Goal: Obtain resource: Obtain resource

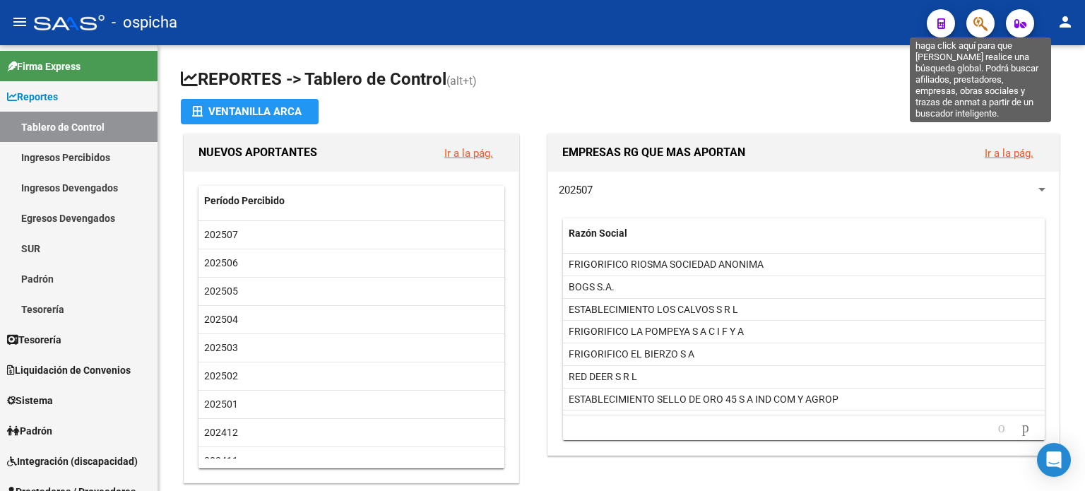
click at [981, 23] on icon "button" at bounding box center [980, 24] width 14 height 16
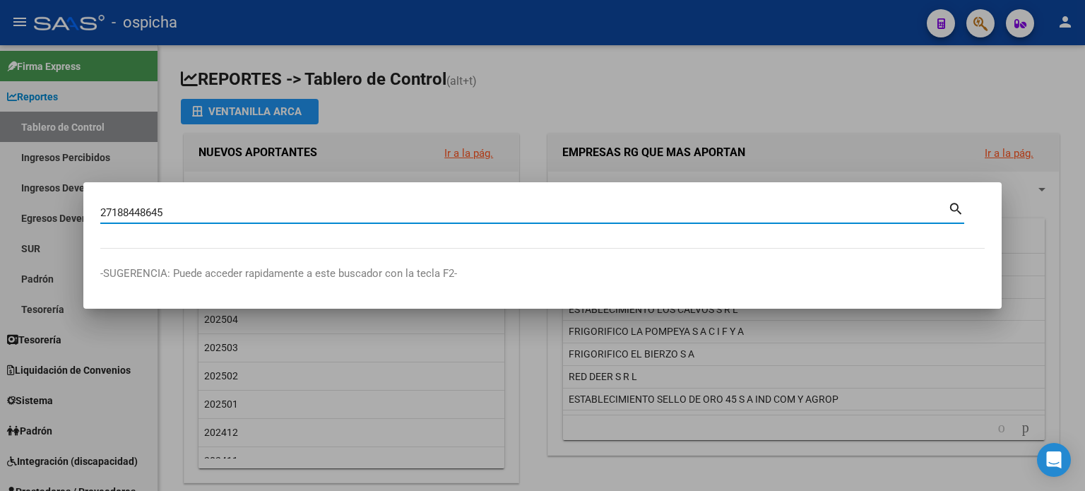
type input "27188448645"
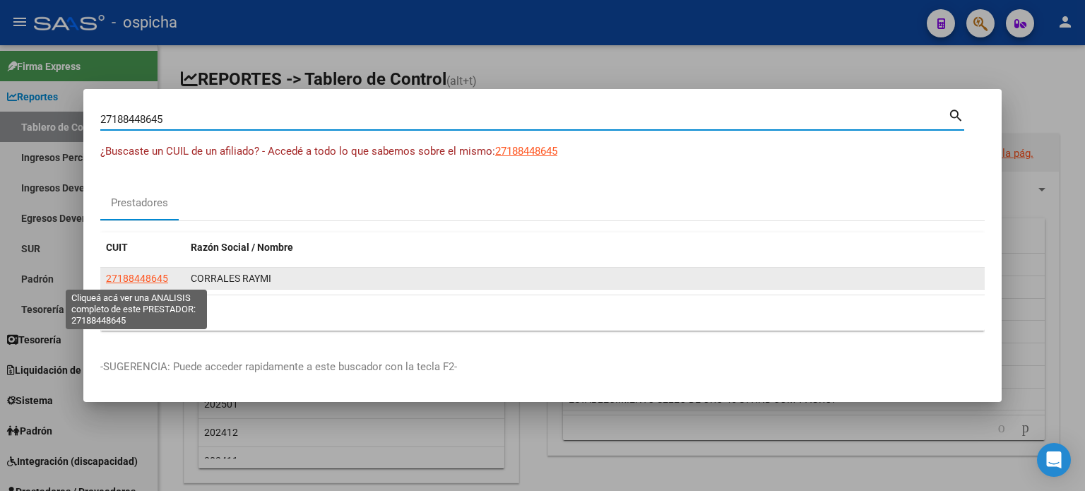
click at [150, 280] on span "27188448645" at bounding box center [137, 278] width 62 height 11
type textarea "27188448645"
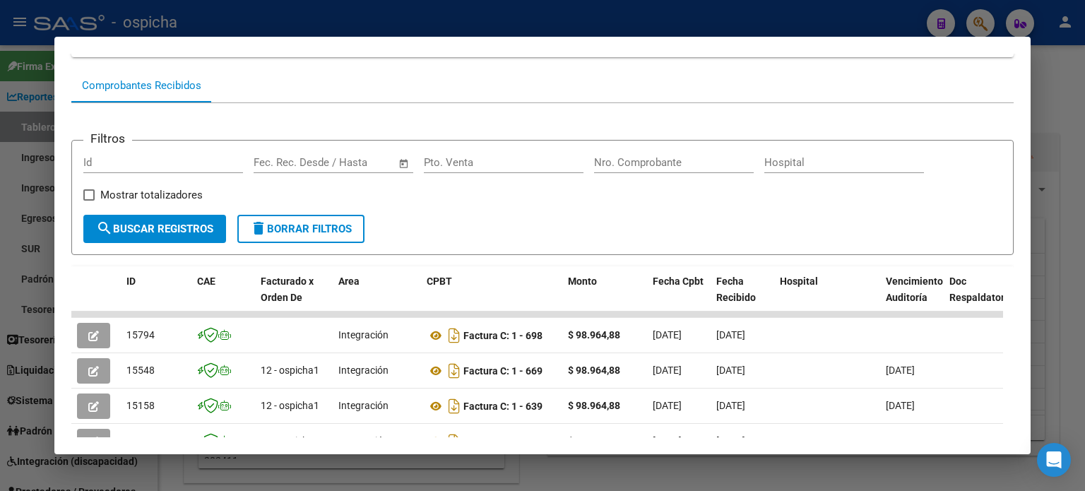
scroll to position [205, 0]
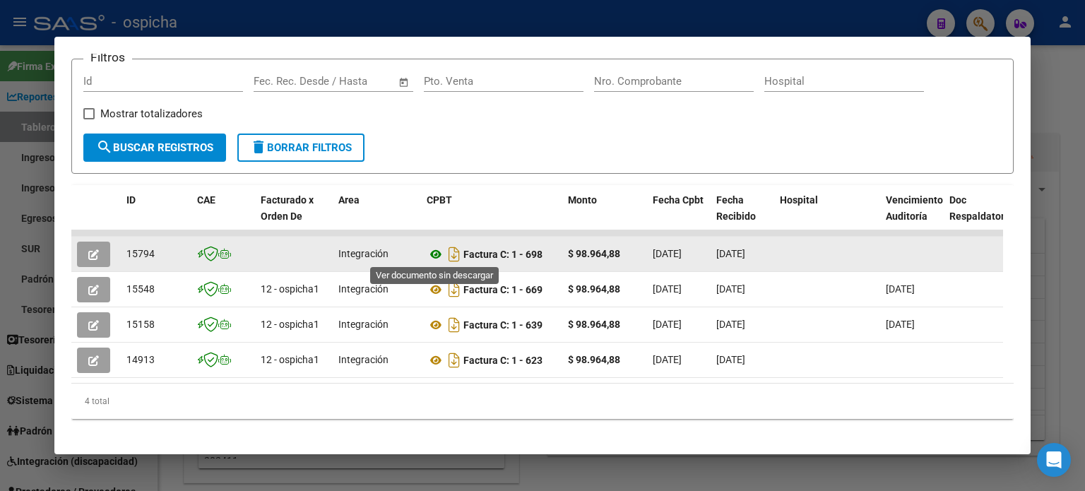
click at [435, 254] on icon at bounding box center [435, 254] width 18 height 17
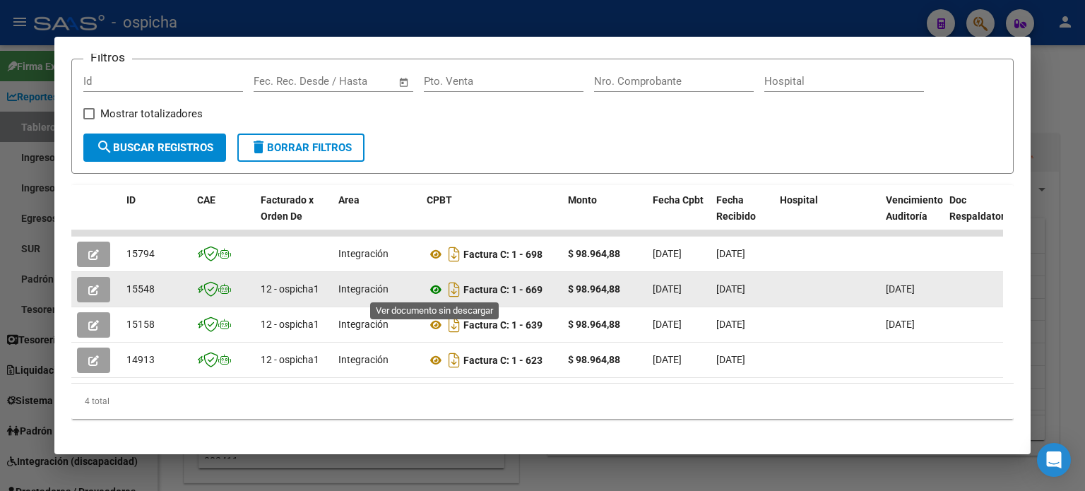
click at [433, 290] on icon at bounding box center [435, 289] width 18 height 17
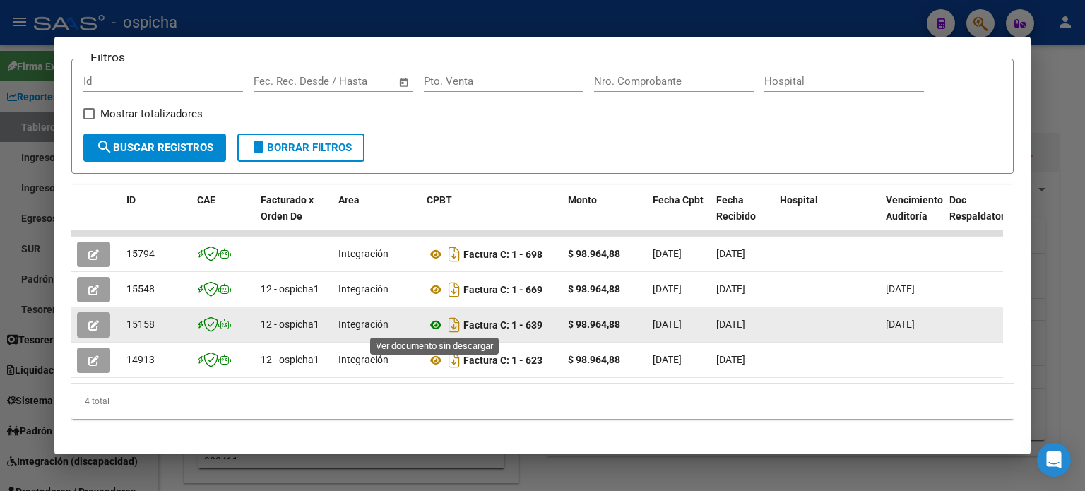
click at [438, 324] on icon at bounding box center [435, 324] width 18 height 17
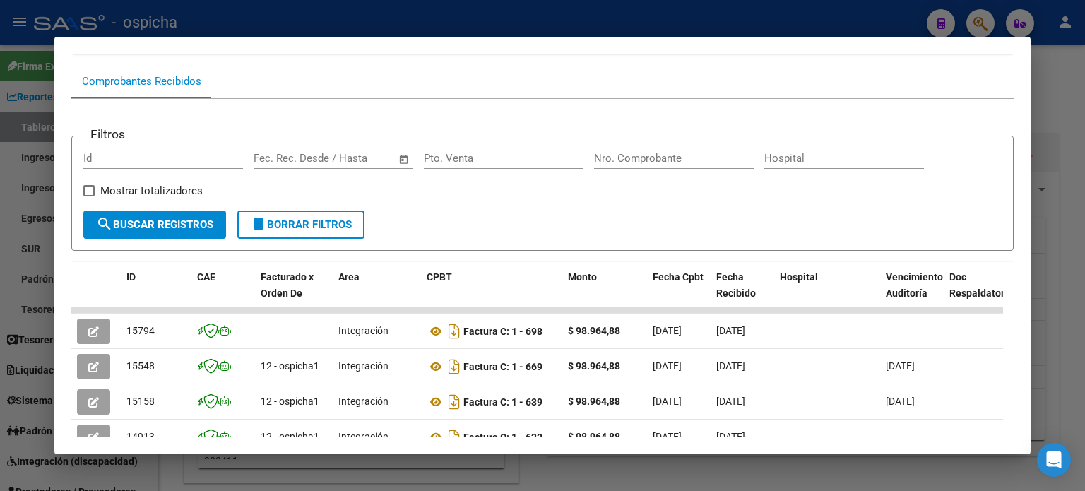
scroll to position [0, 0]
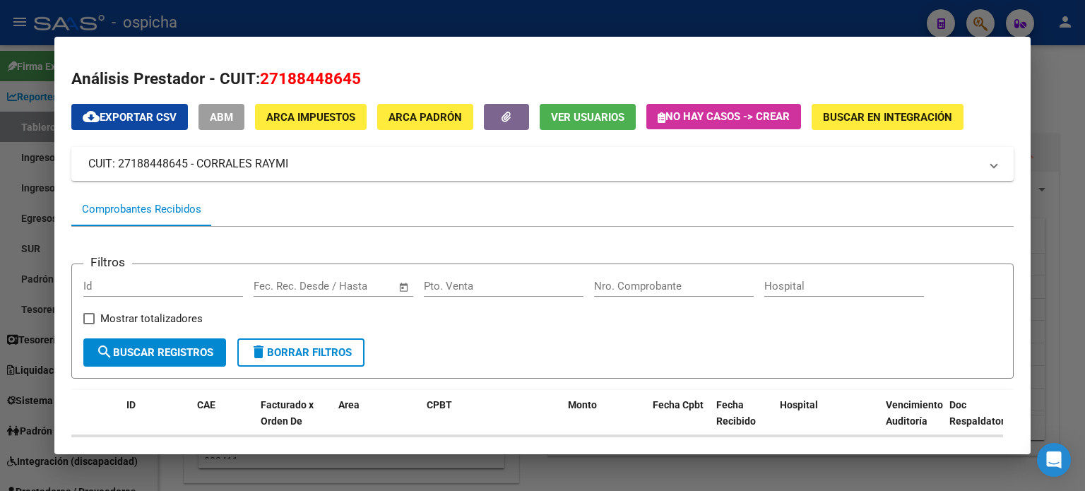
click at [974, 28] on div at bounding box center [542, 245] width 1085 height 491
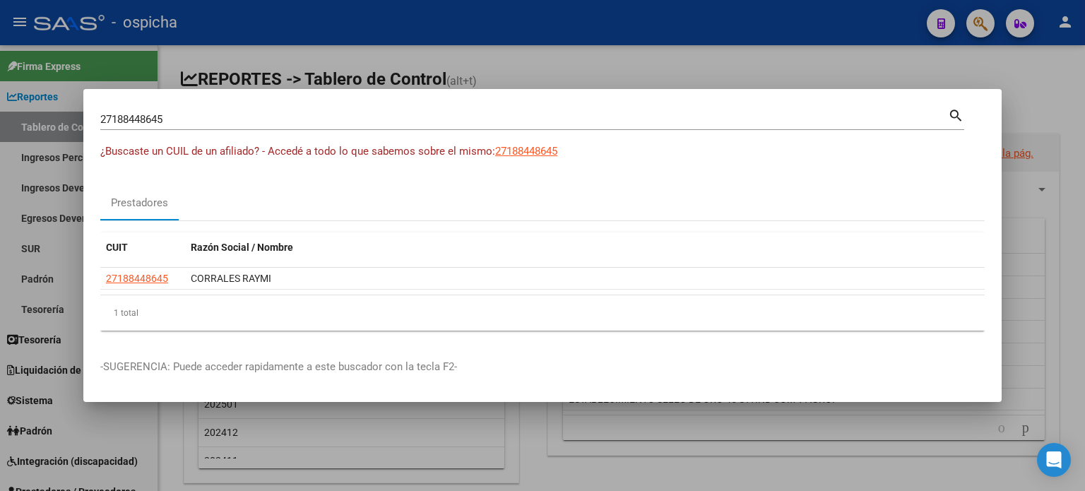
click at [198, 121] on input "27188448645" at bounding box center [523, 119] width 847 height 13
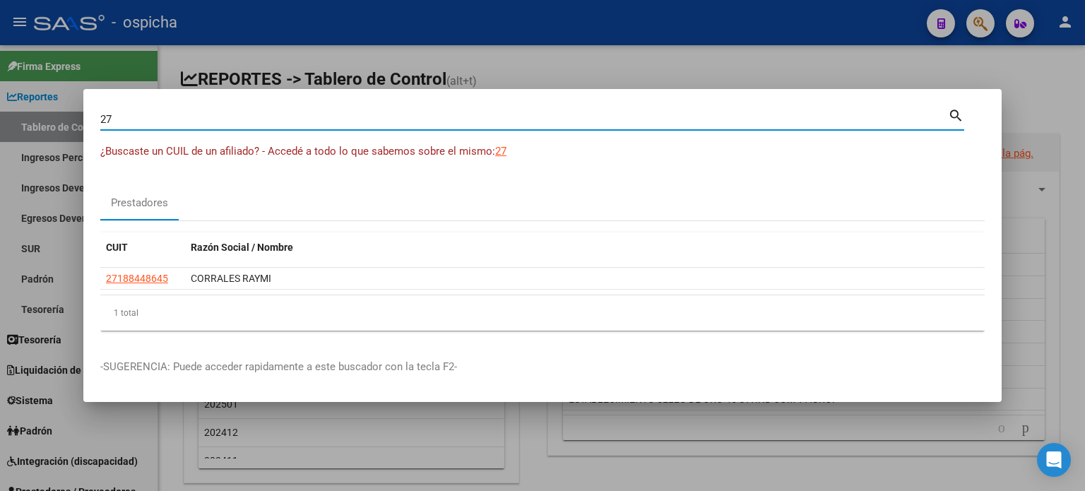
type input "2"
type input "27351131611"
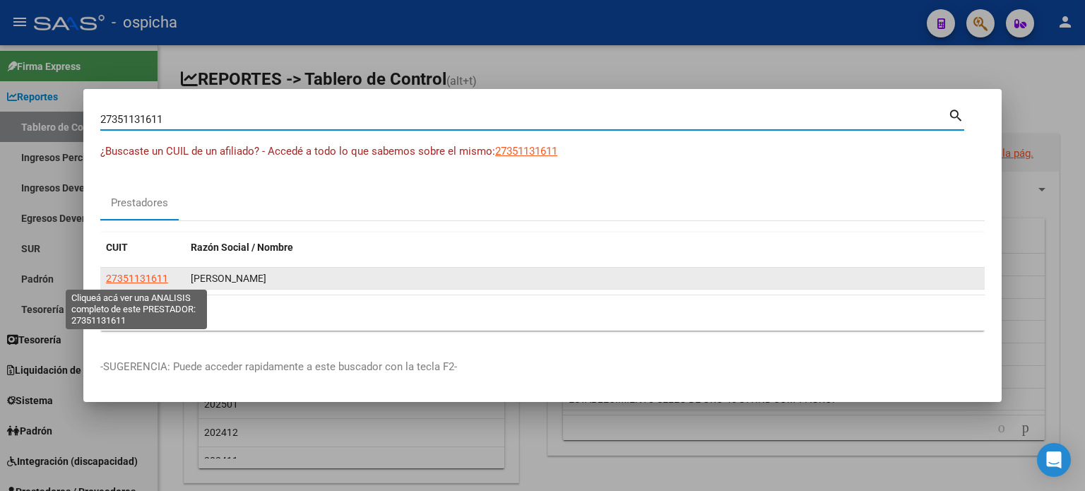
click at [153, 280] on span "27351131611" at bounding box center [137, 278] width 62 height 11
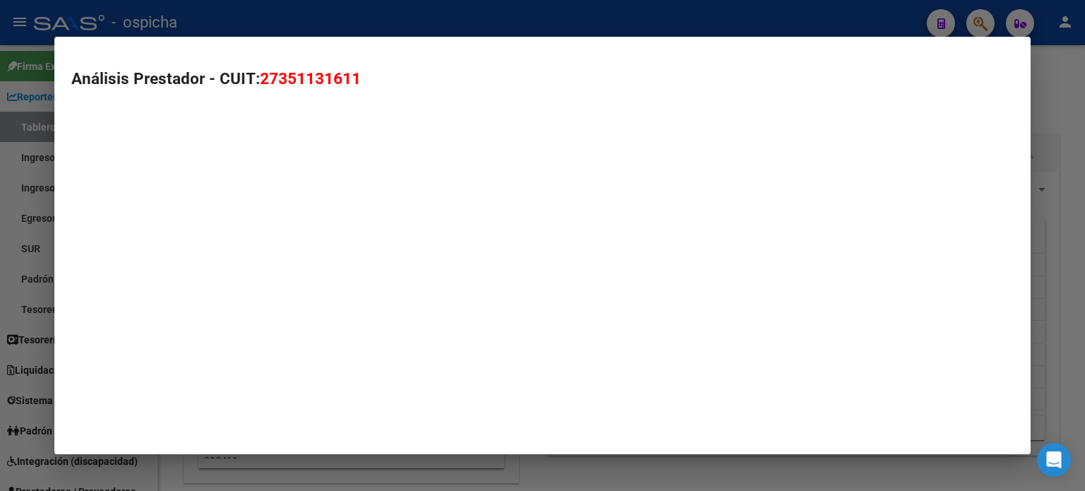
type textarea "27351131611"
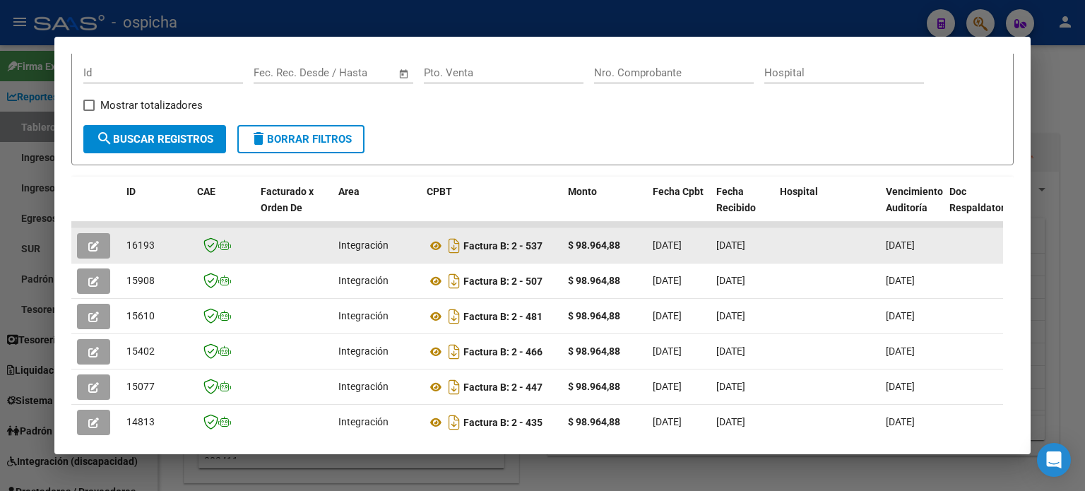
scroll to position [293, 0]
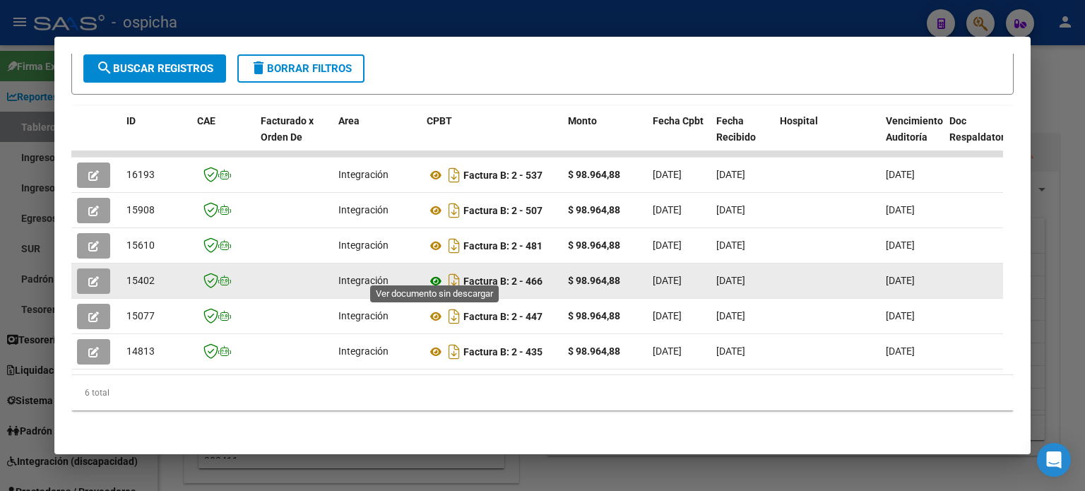
click at [440, 273] on icon at bounding box center [435, 281] width 18 height 17
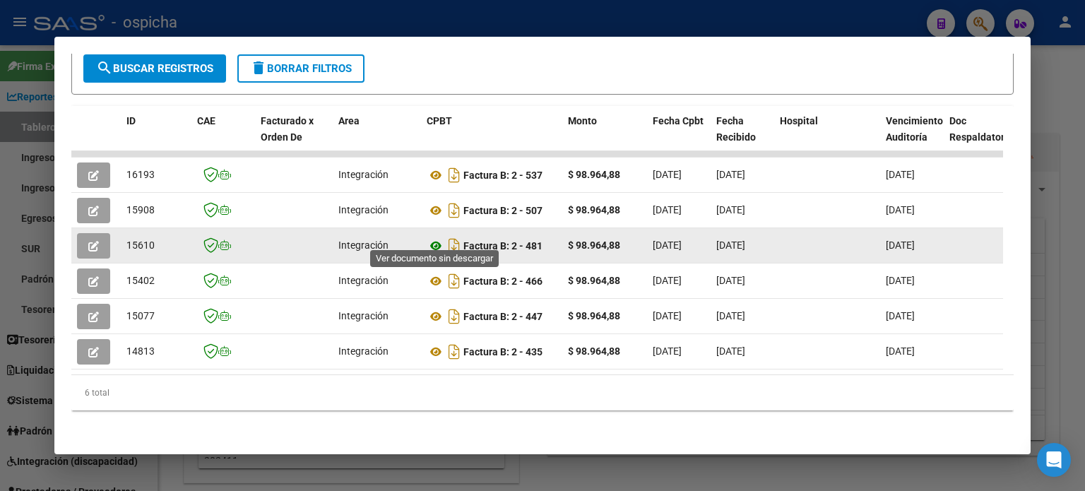
click at [438, 237] on icon at bounding box center [435, 245] width 18 height 17
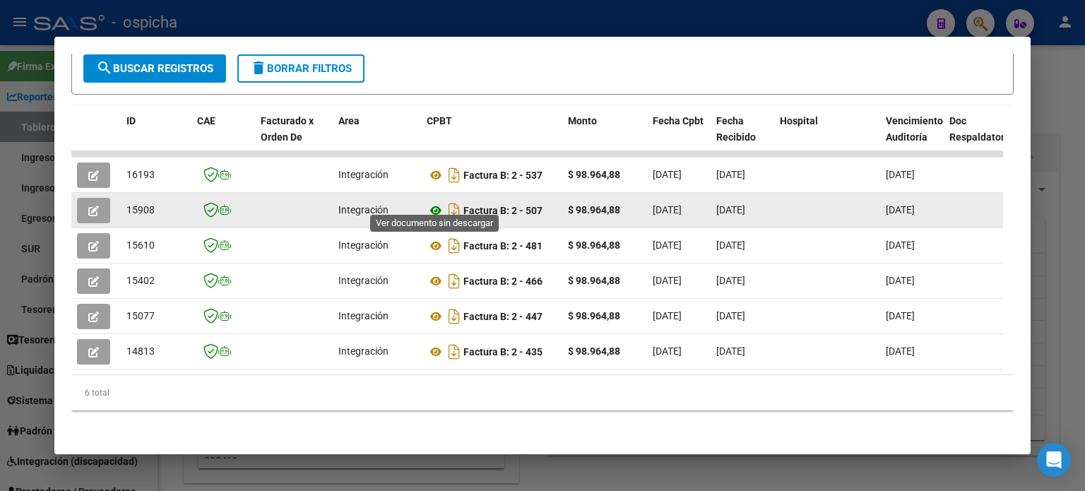
click at [436, 202] on icon at bounding box center [435, 210] width 18 height 17
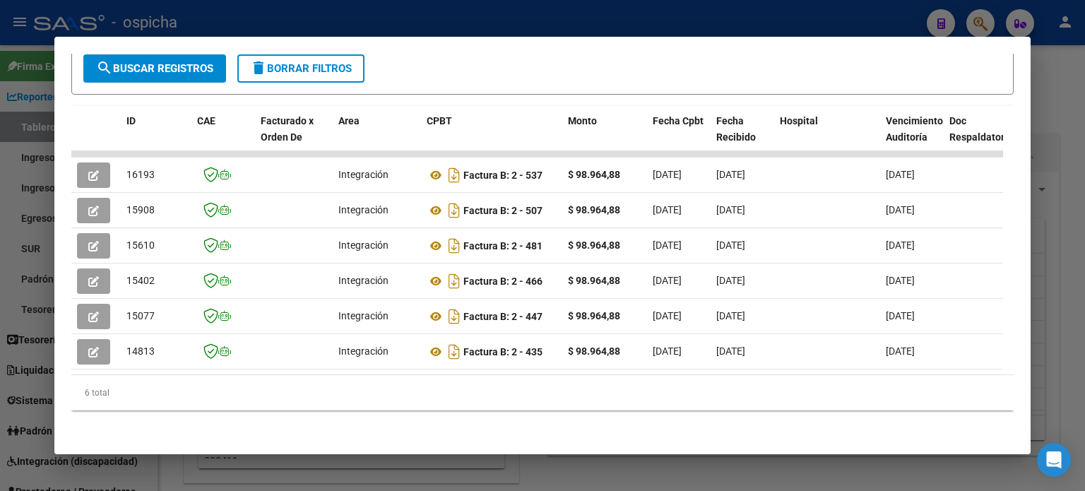
click at [1061, 74] on div at bounding box center [542, 245] width 1085 height 491
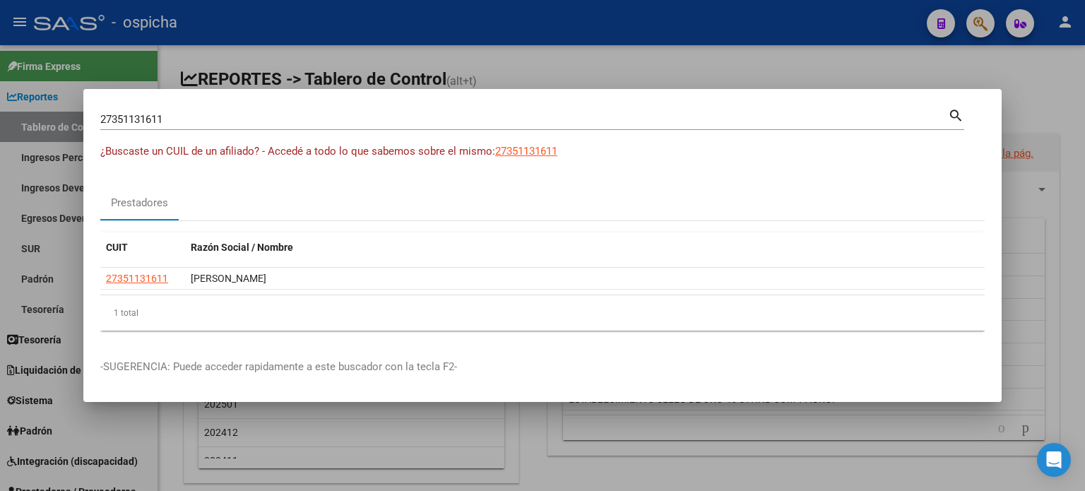
click at [201, 121] on input "27351131611" at bounding box center [523, 119] width 847 height 13
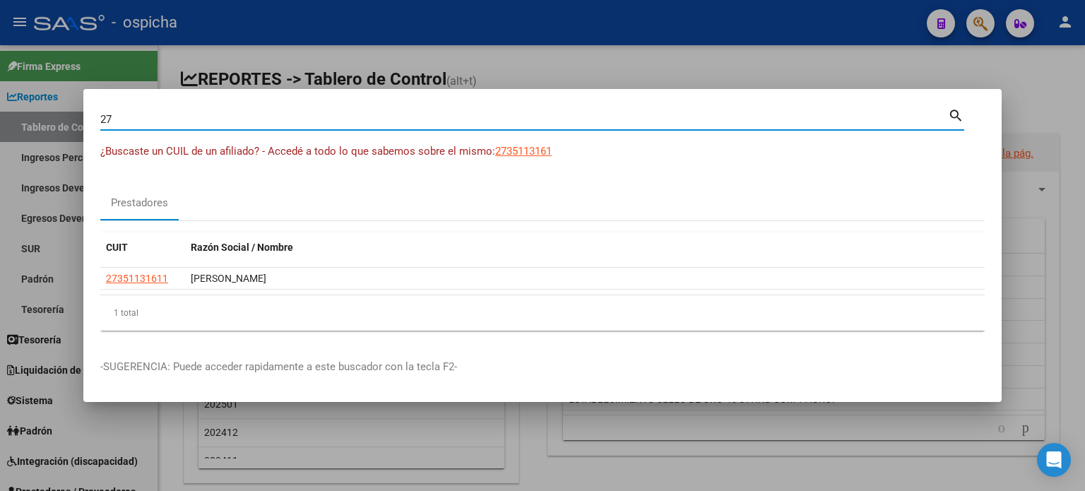
type input "2"
type input "30715123815"
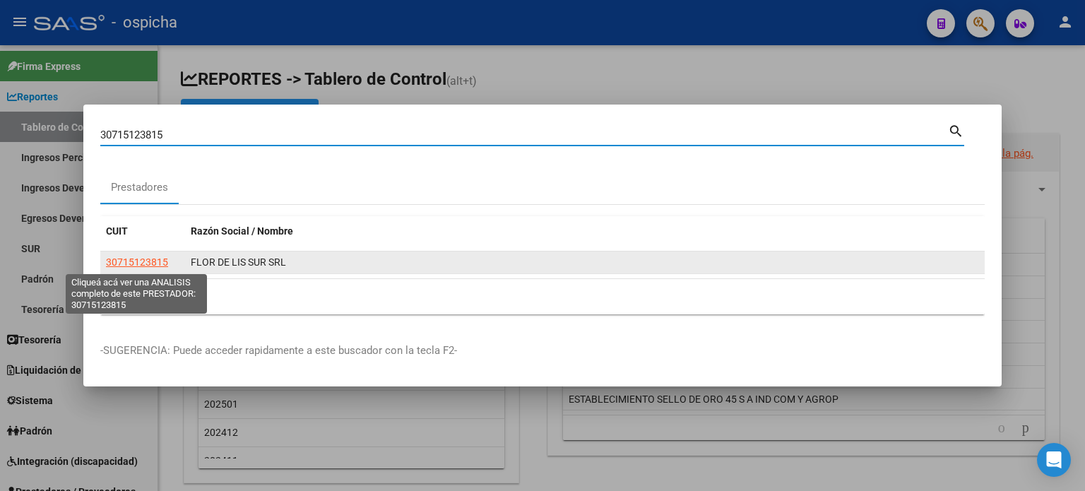
click at [135, 265] on span "30715123815" at bounding box center [137, 261] width 62 height 11
type textarea "30715123815"
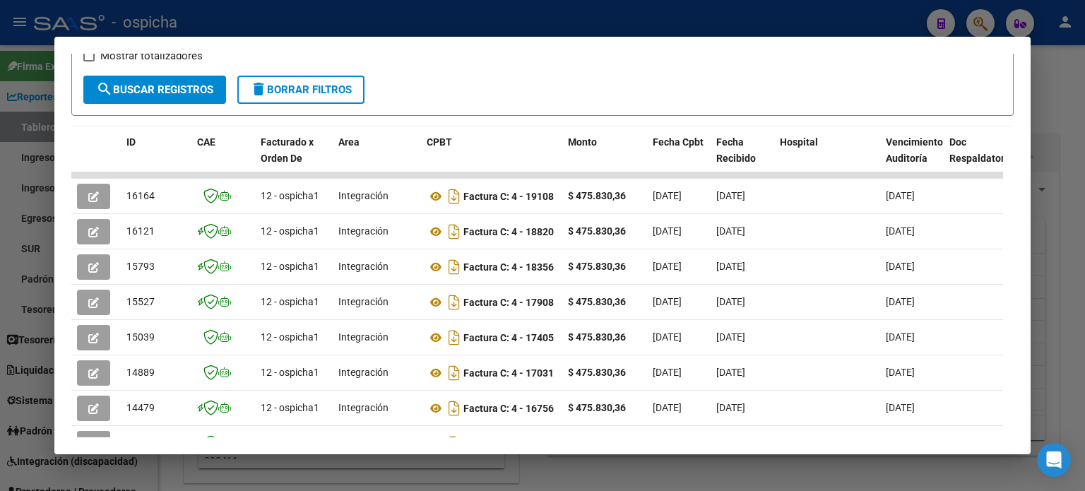
scroll to position [275, 0]
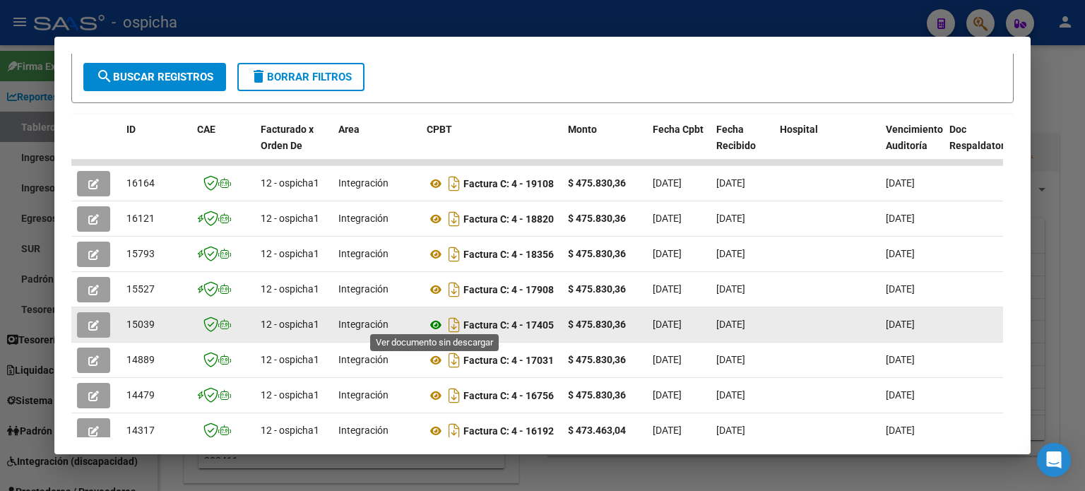
click at [439, 321] on icon at bounding box center [435, 324] width 18 height 17
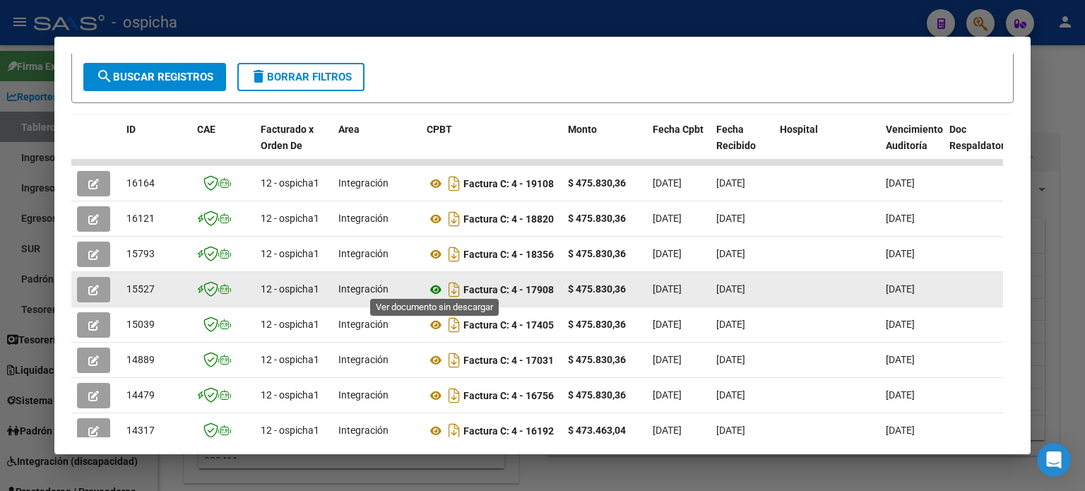
click at [437, 285] on icon at bounding box center [435, 289] width 18 height 17
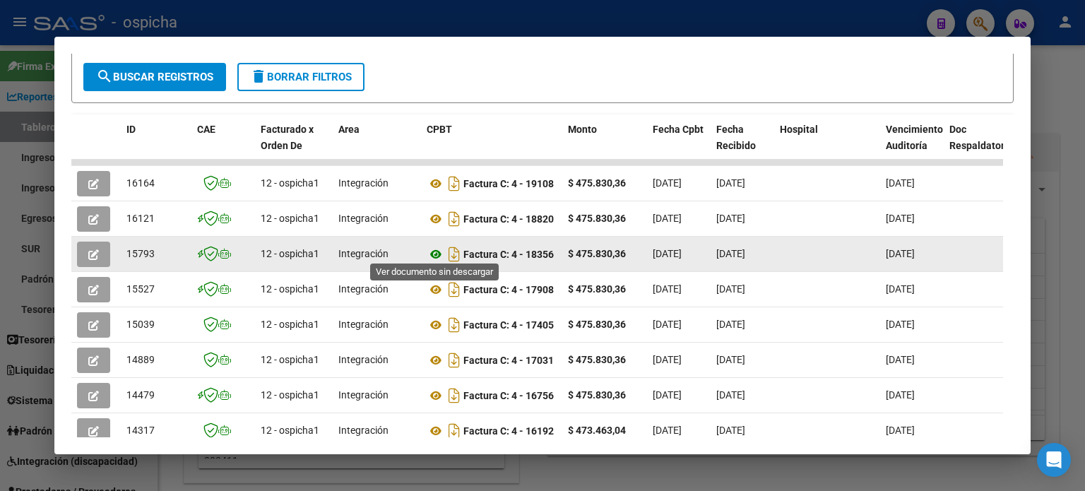
click at [436, 250] on icon at bounding box center [435, 254] width 18 height 17
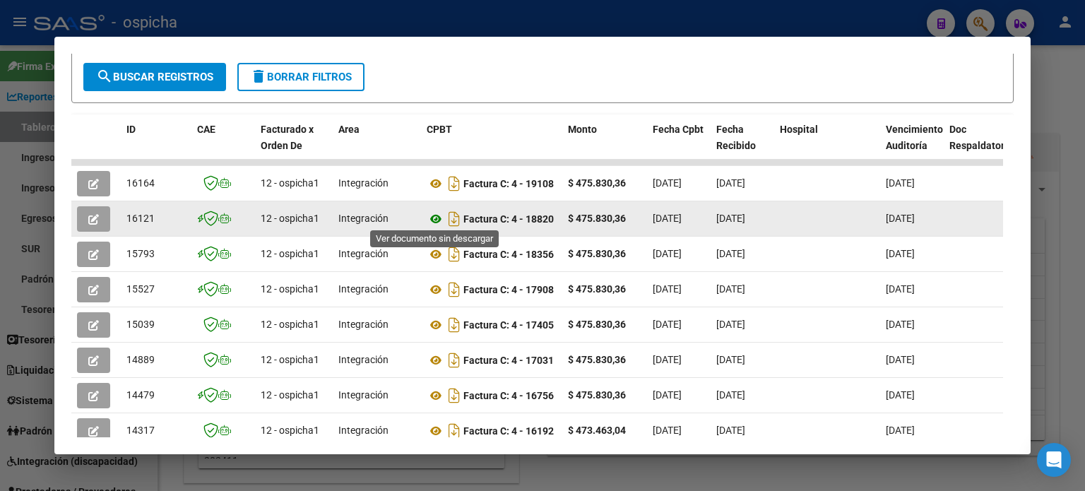
click at [436, 217] on icon at bounding box center [435, 218] width 18 height 17
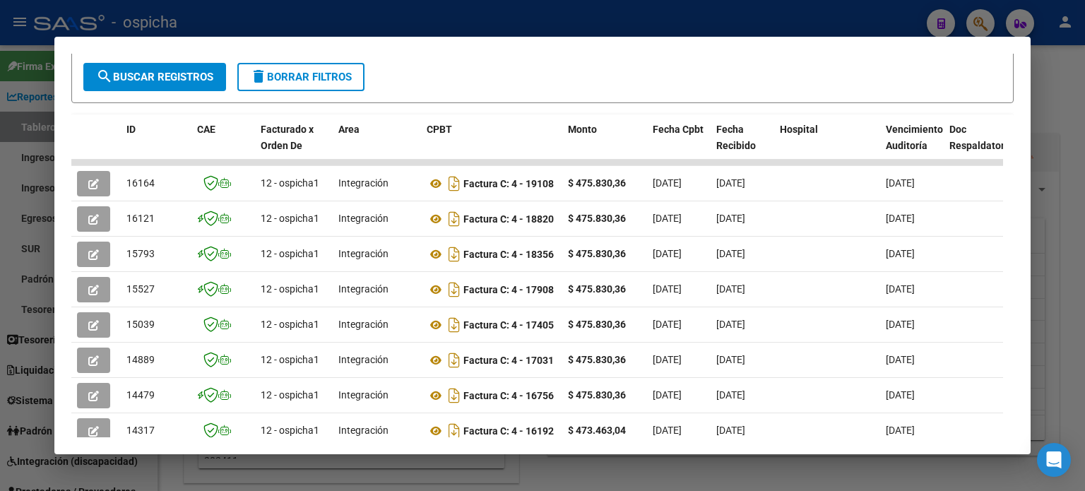
click at [1071, 89] on div at bounding box center [542, 245] width 1085 height 491
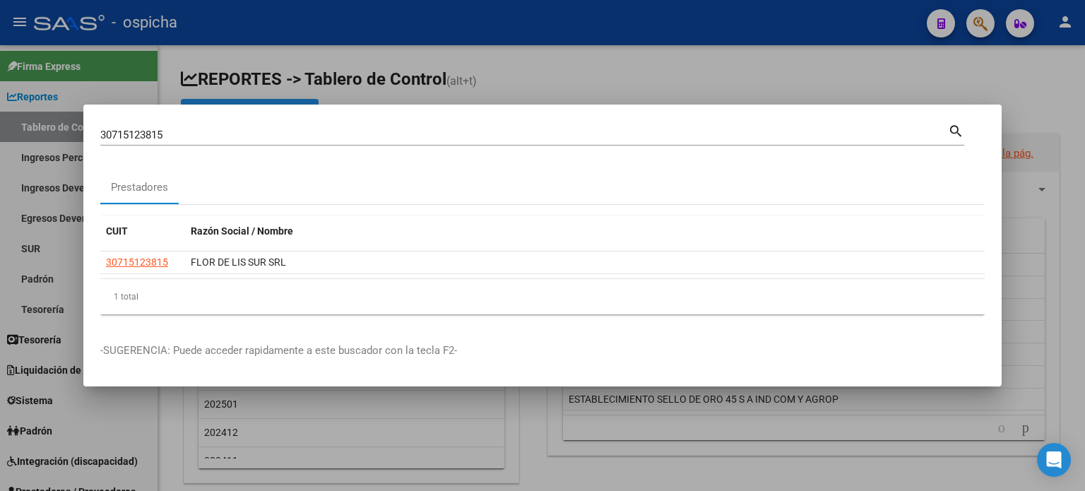
click at [189, 135] on input "30715123815" at bounding box center [523, 135] width 847 height 13
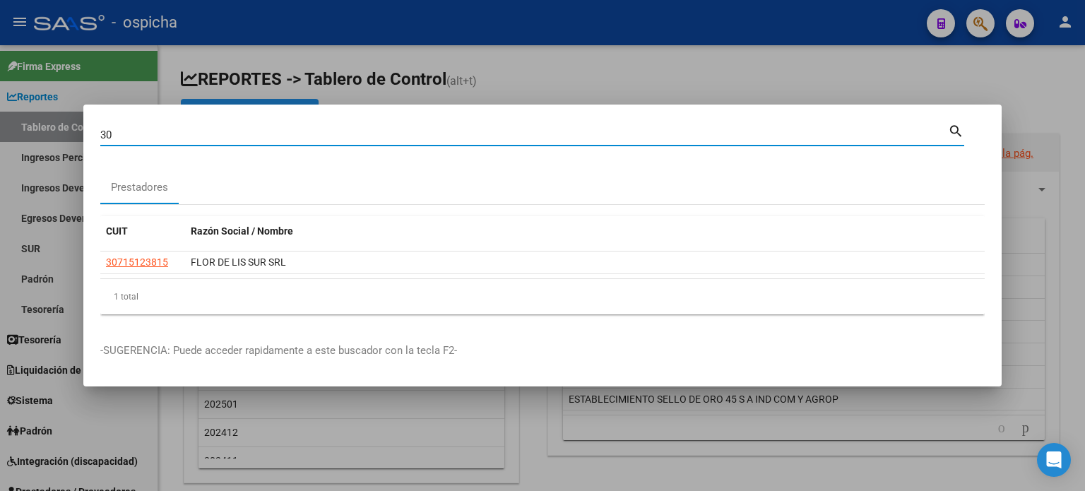
type input "3"
type input "27226303265"
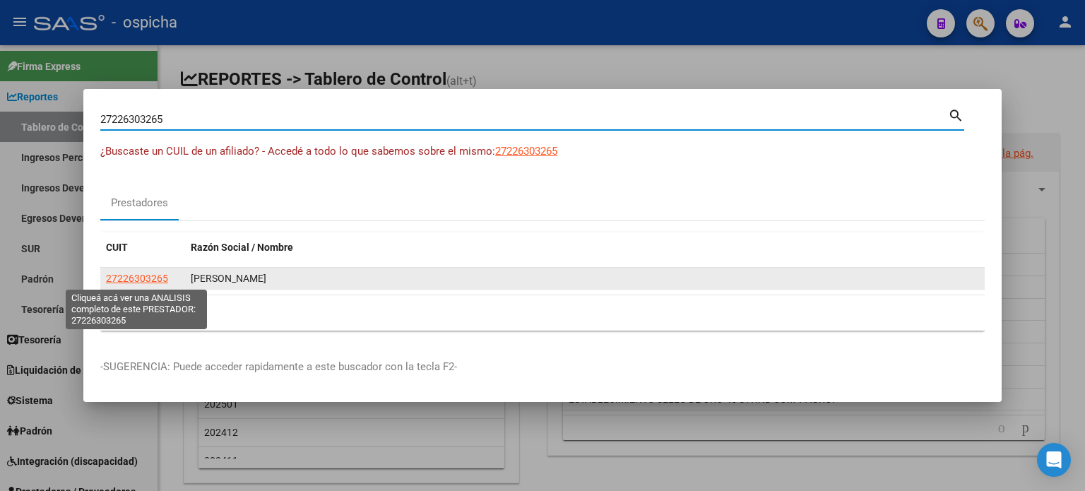
click at [143, 282] on span "27226303265" at bounding box center [137, 278] width 62 height 11
type textarea "27226303265"
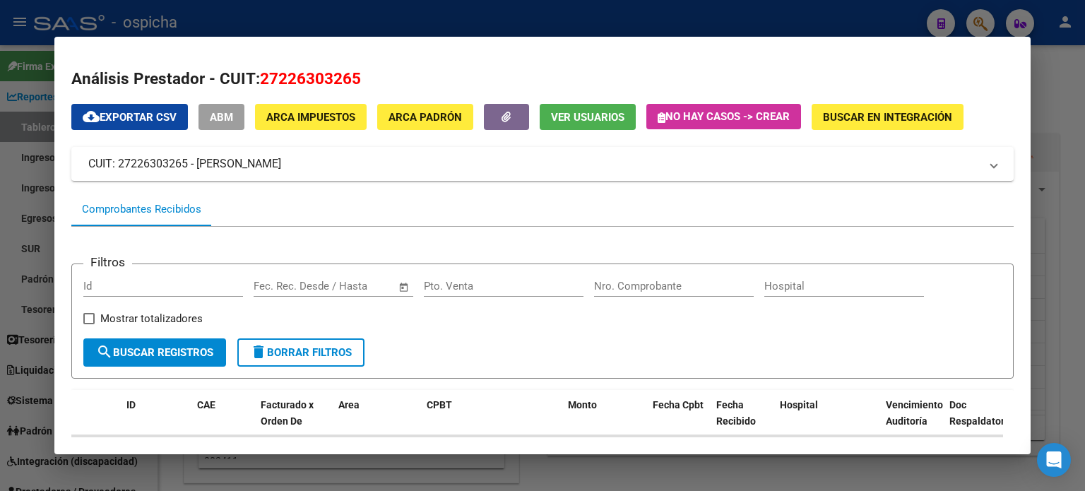
scroll to position [212, 0]
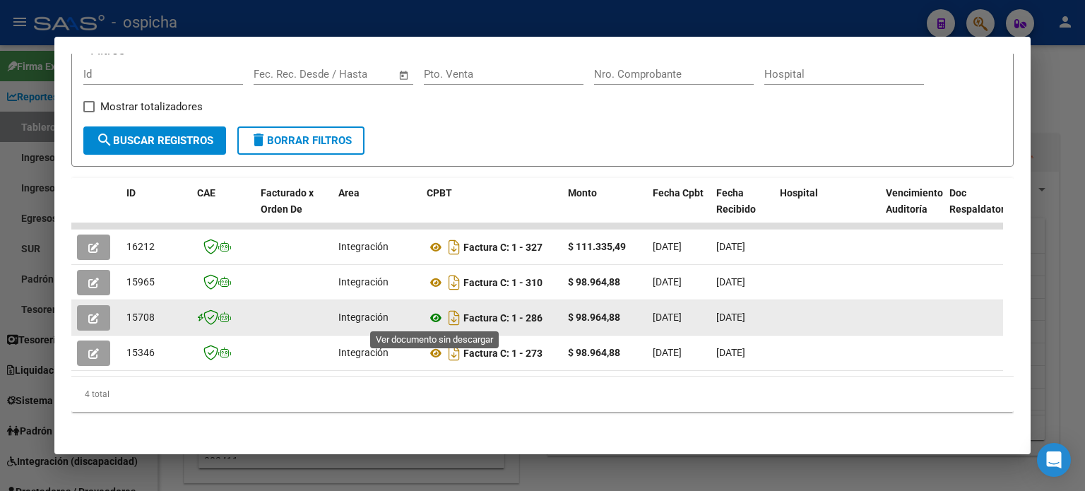
click at [436, 314] on icon at bounding box center [435, 317] width 18 height 17
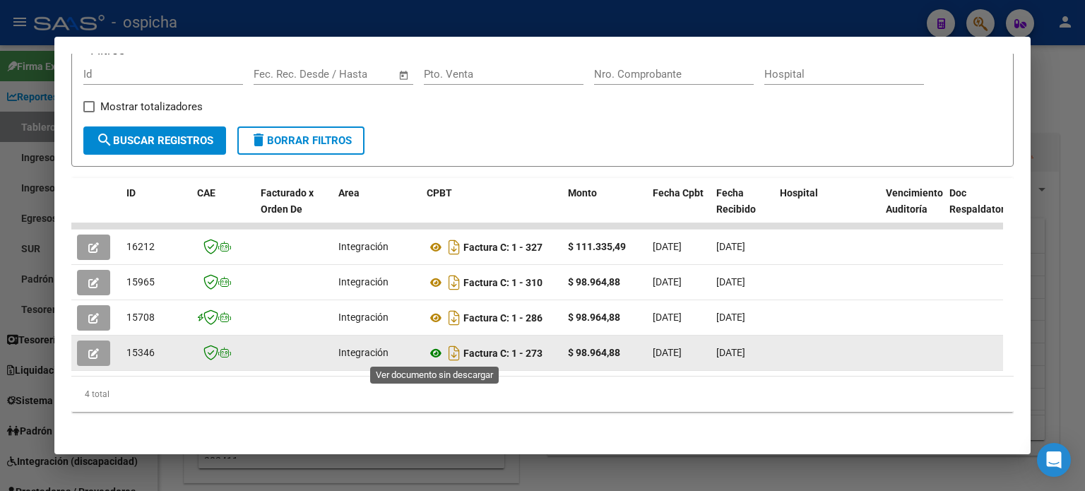
click at [438, 350] on icon at bounding box center [435, 353] width 18 height 17
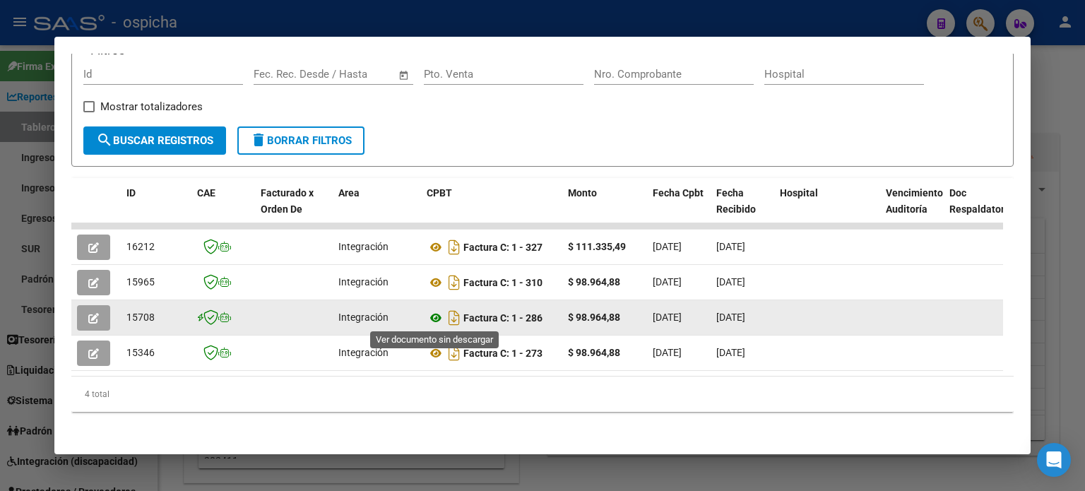
click at [434, 316] on icon at bounding box center [435, 317] width 18 height 17
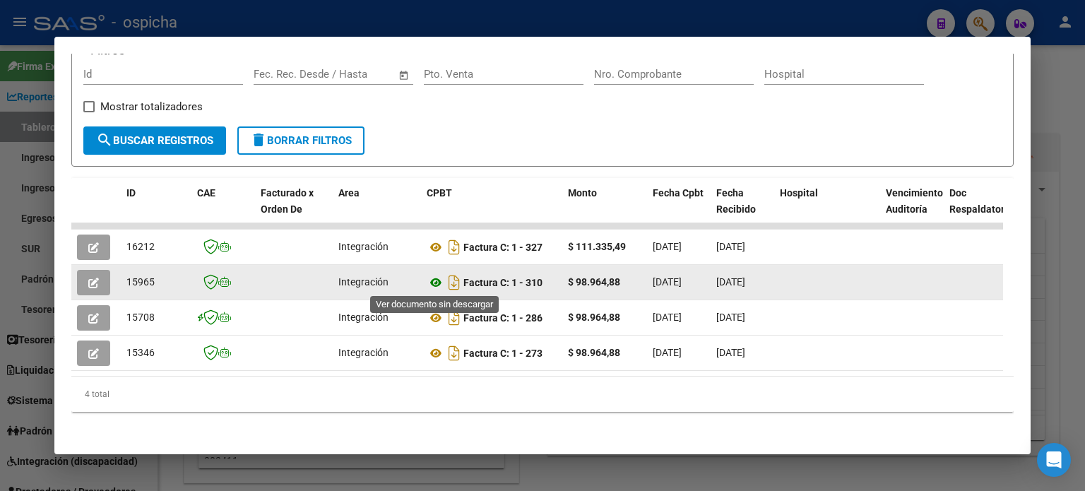
click at [438, 280] on icon at bounding box center [435, 282] width 18 height 17
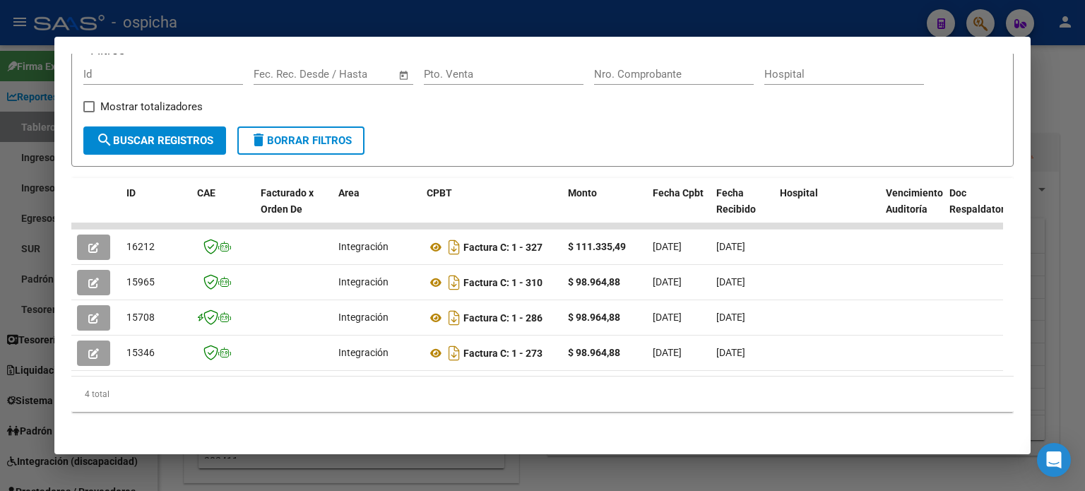
click at [308, 134] on span "delete Borrar Filtros" at bounding box center [301, 140] width 102 height 13
click at [1064, 171] on div at bounding box center [542, 245] width 1085 height 491
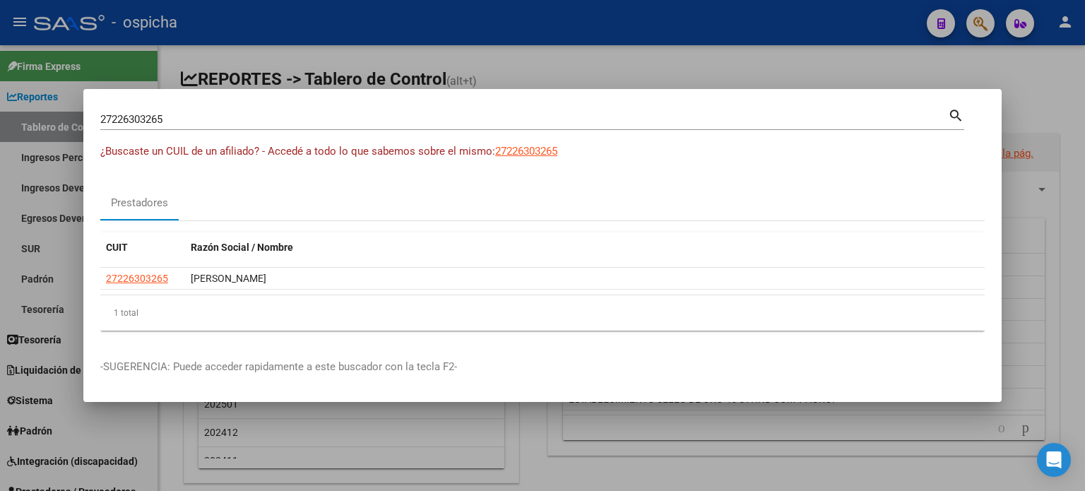
click at [169, 117] on input "27226303265" at bounding box center [523, 119] width 847 height 13
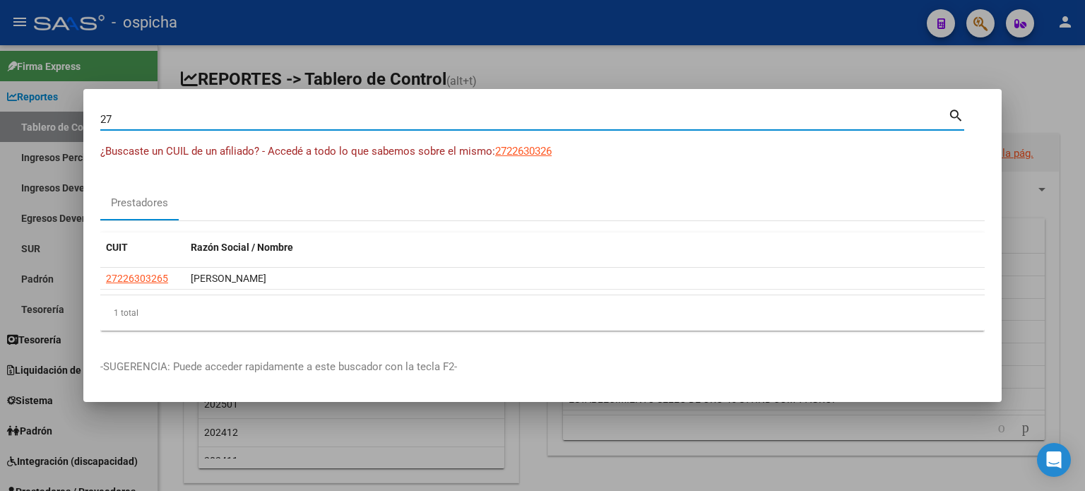
type input "2"
type input "27407574201"
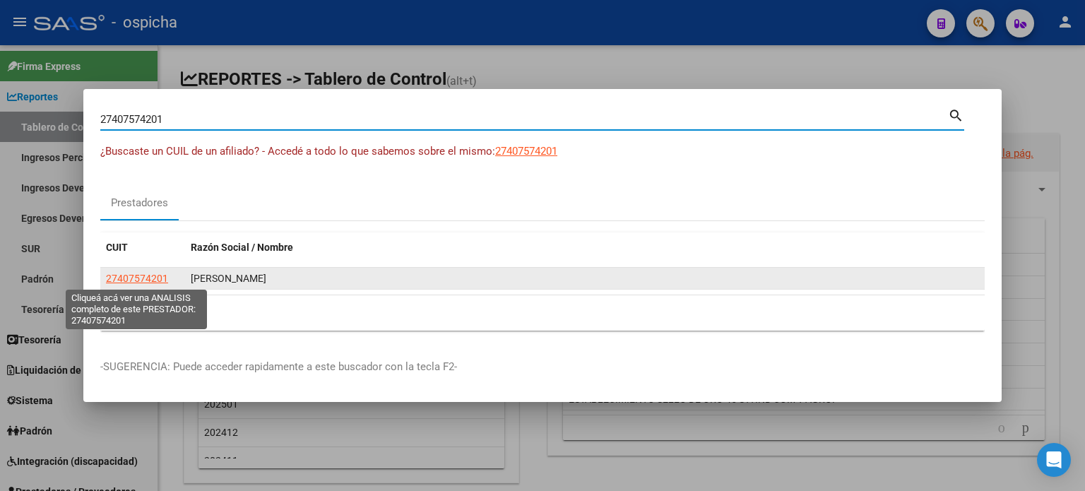
click at [156, 279] on span "27407574201" at bounding box center [137, 278] width 62 height 11
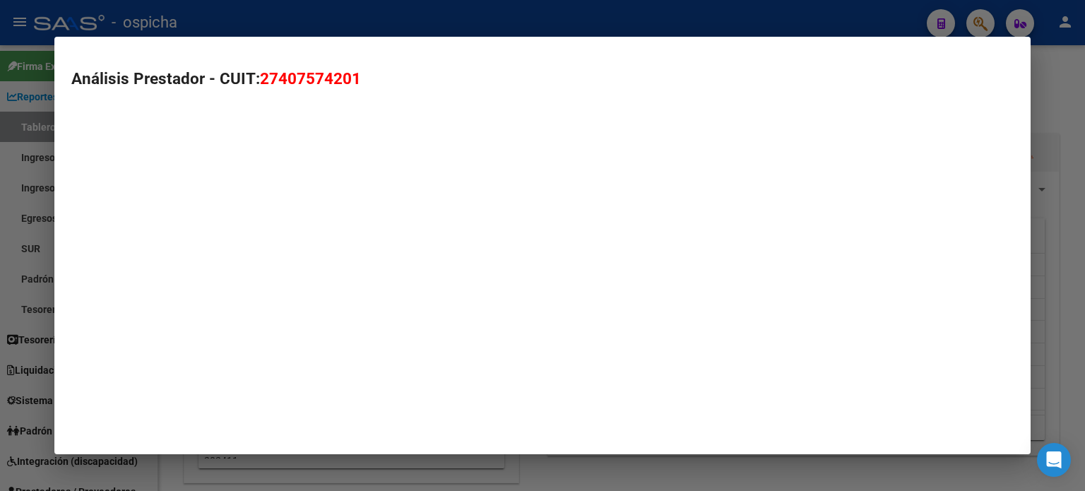
type textarea "27407574201"
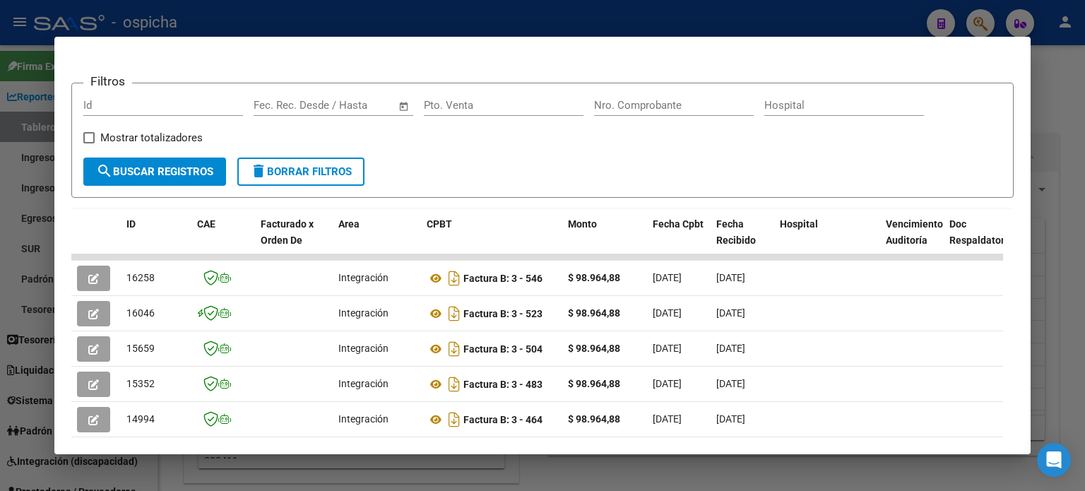
scroll to position [346, 0]
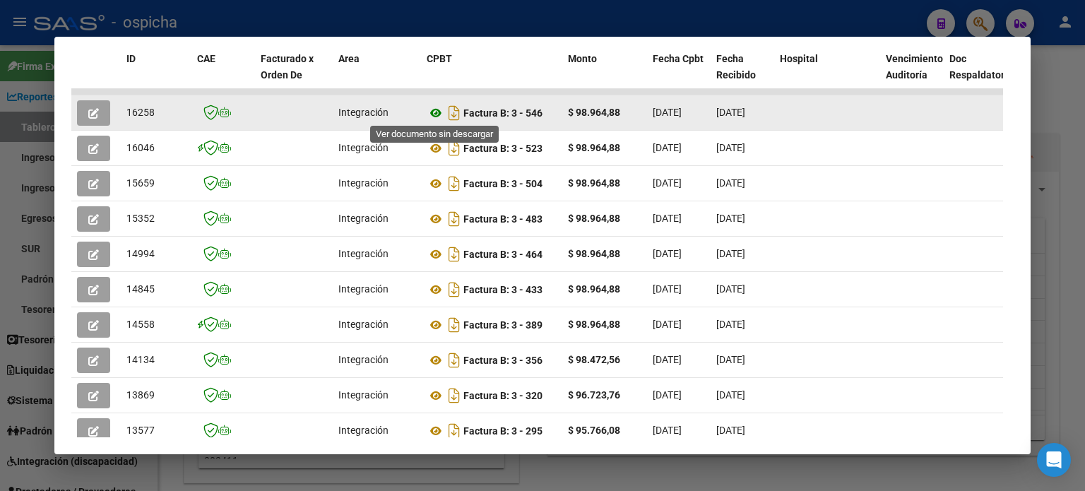
click at [432, 112] on icon at bounding box center [435, 113] width 18 height 17
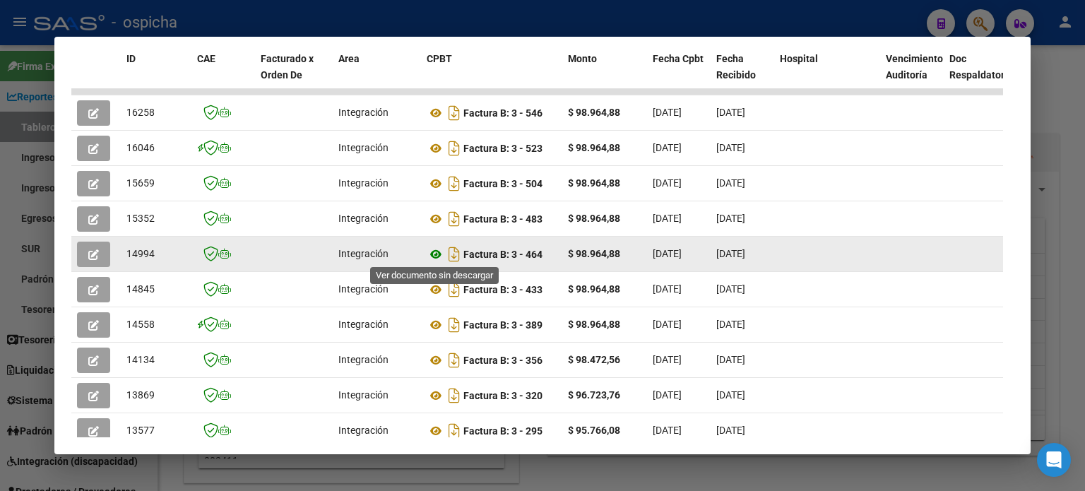
click at [437, 249] on icon at bounding box center [435, 254] width 18 height 17
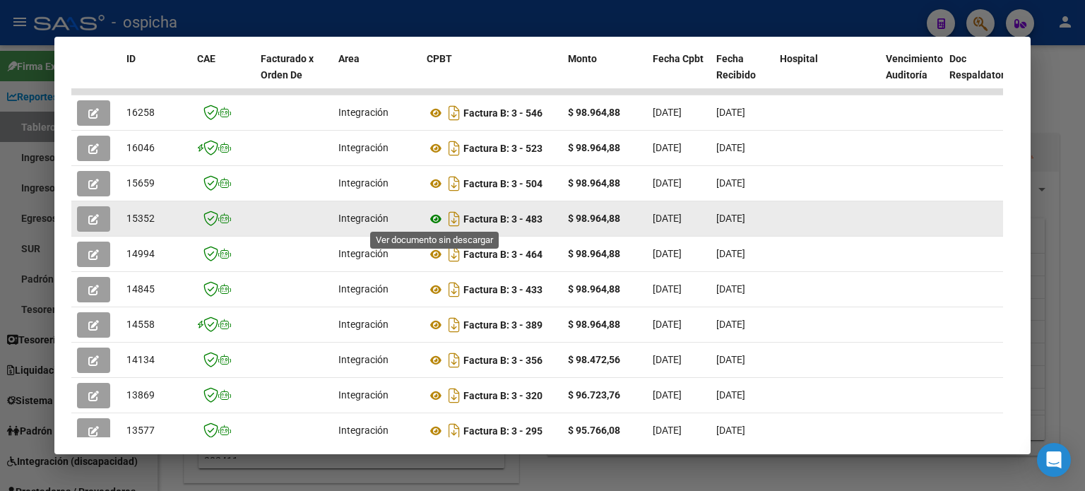
click at [436, 219] on icon at bounding box center [435, 218] width 18 height 17
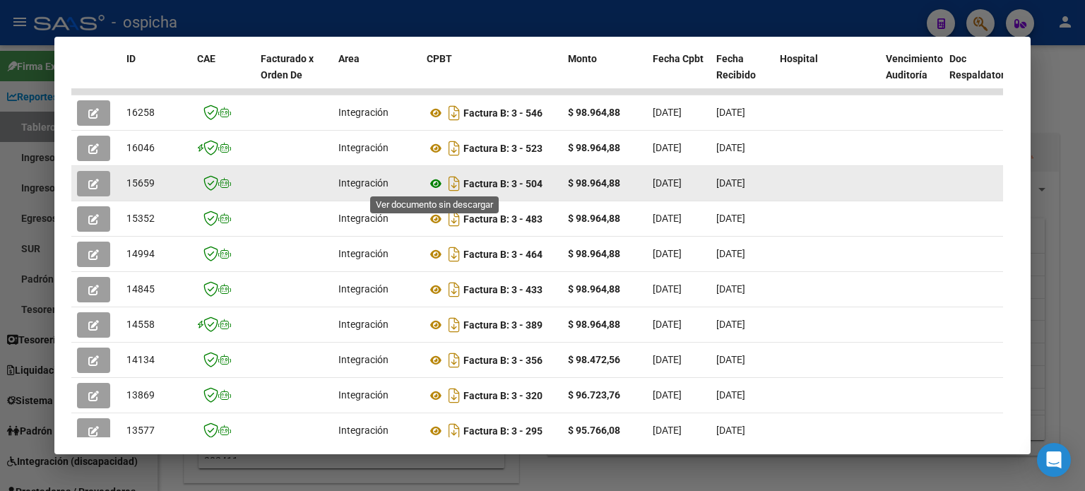
click at [434, 182] on icon at bounding box center [435, 183] width 18 height 17
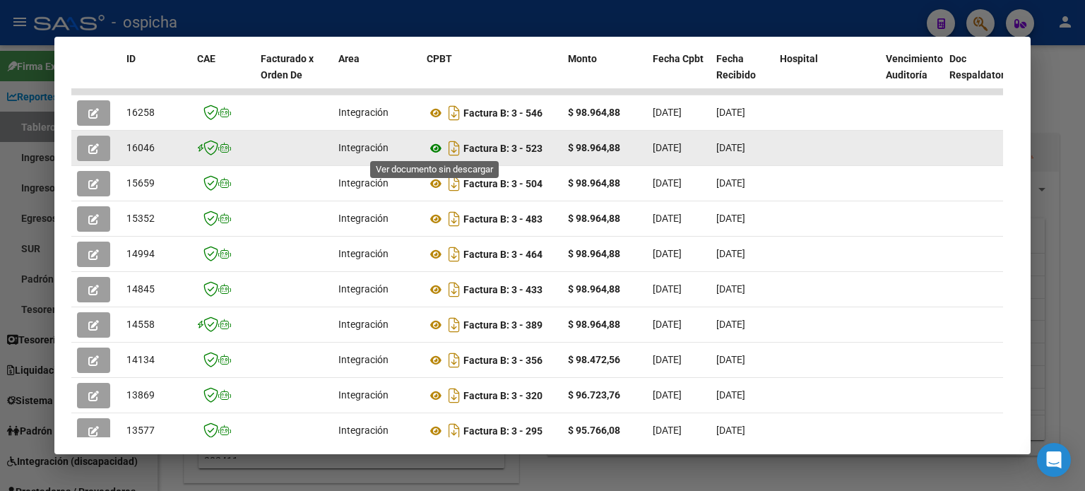
click at [439, 148] on icon at bounding box center [435, 148] width 18 height 17
